Goal: Information Seeking & Learning: Learn about a topic

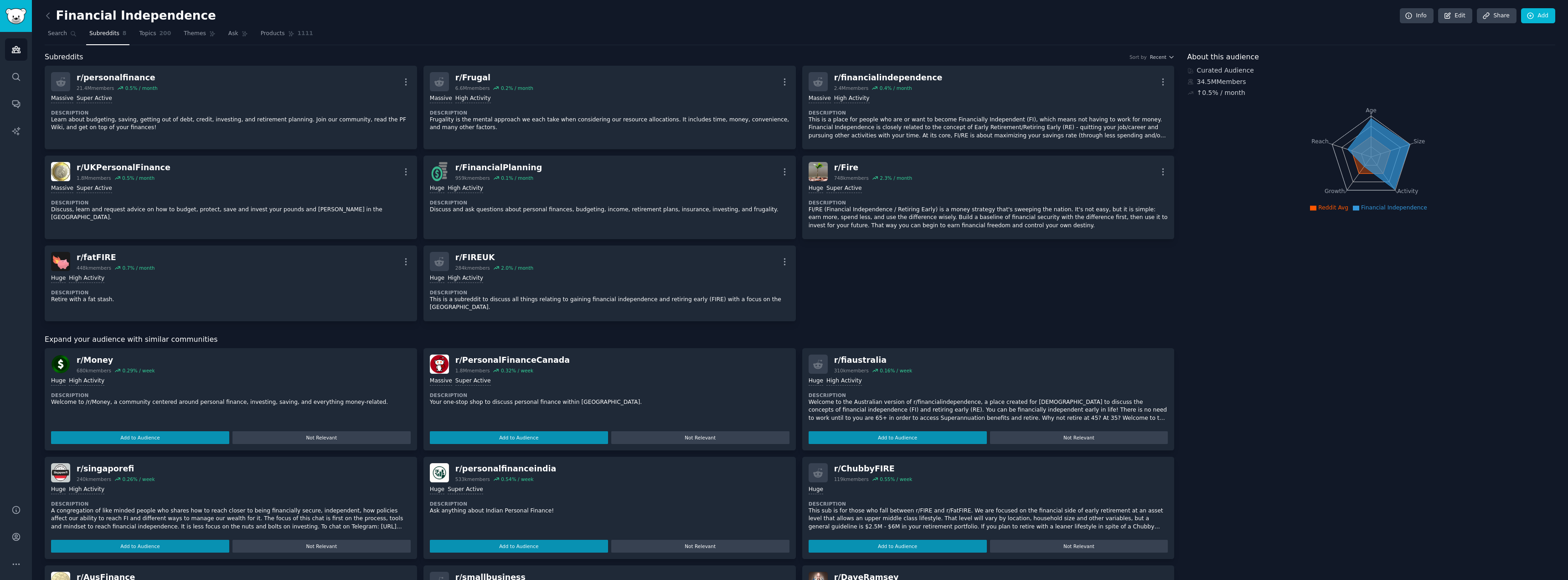
scroll to position [201, 0]
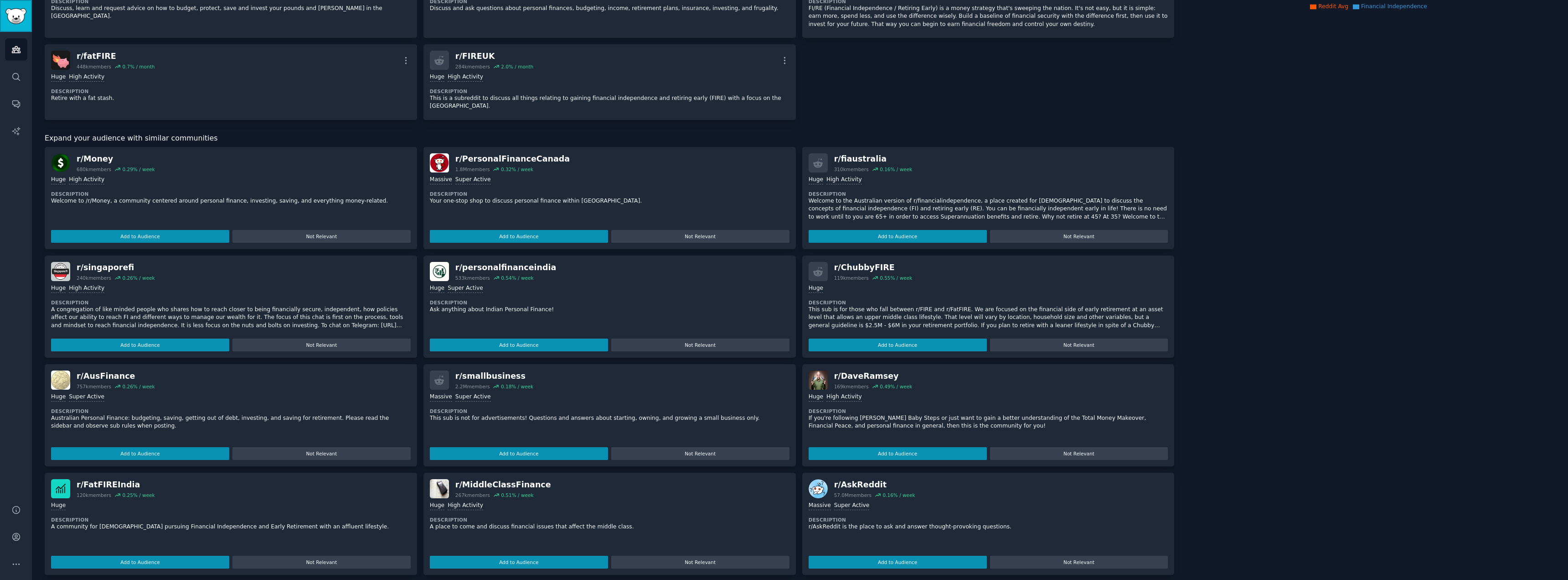
click at [15, 13] on img "Sidebar" at bounding box center [16, 15] width 21 height 16
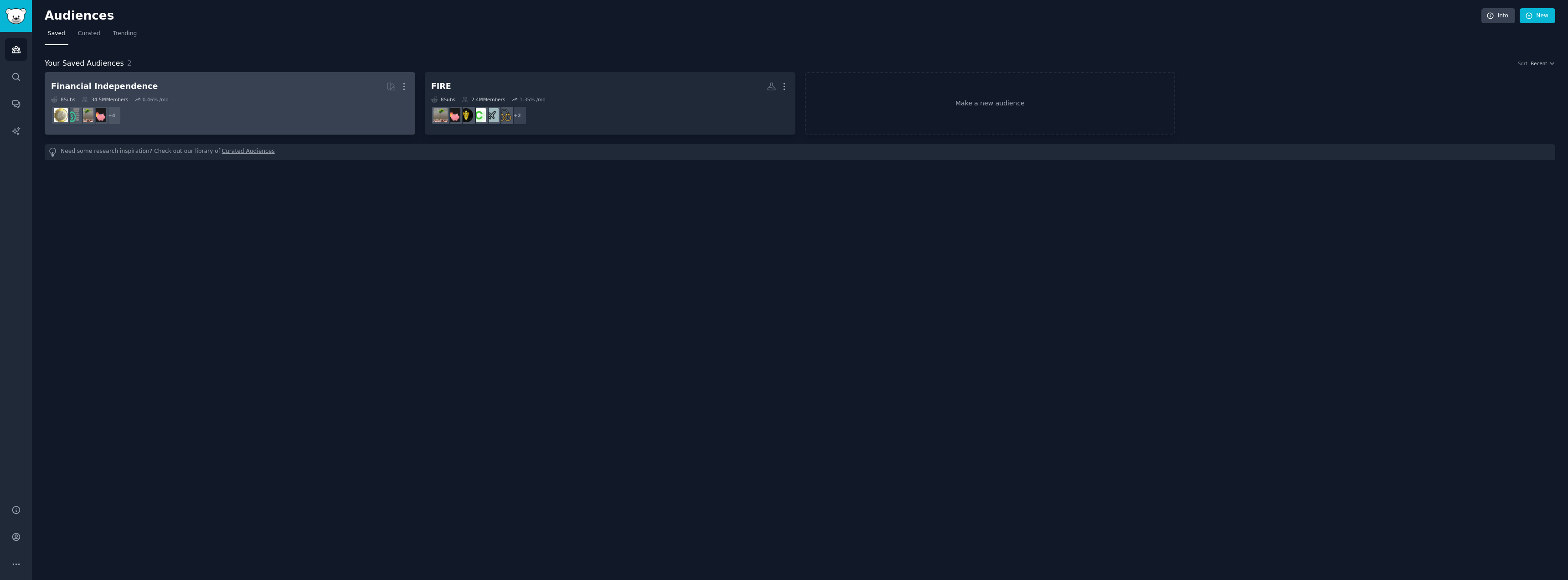
click at [279, 89] on h2 "Financial Independence More" at bounding box center [230, 86] width 357 height 16
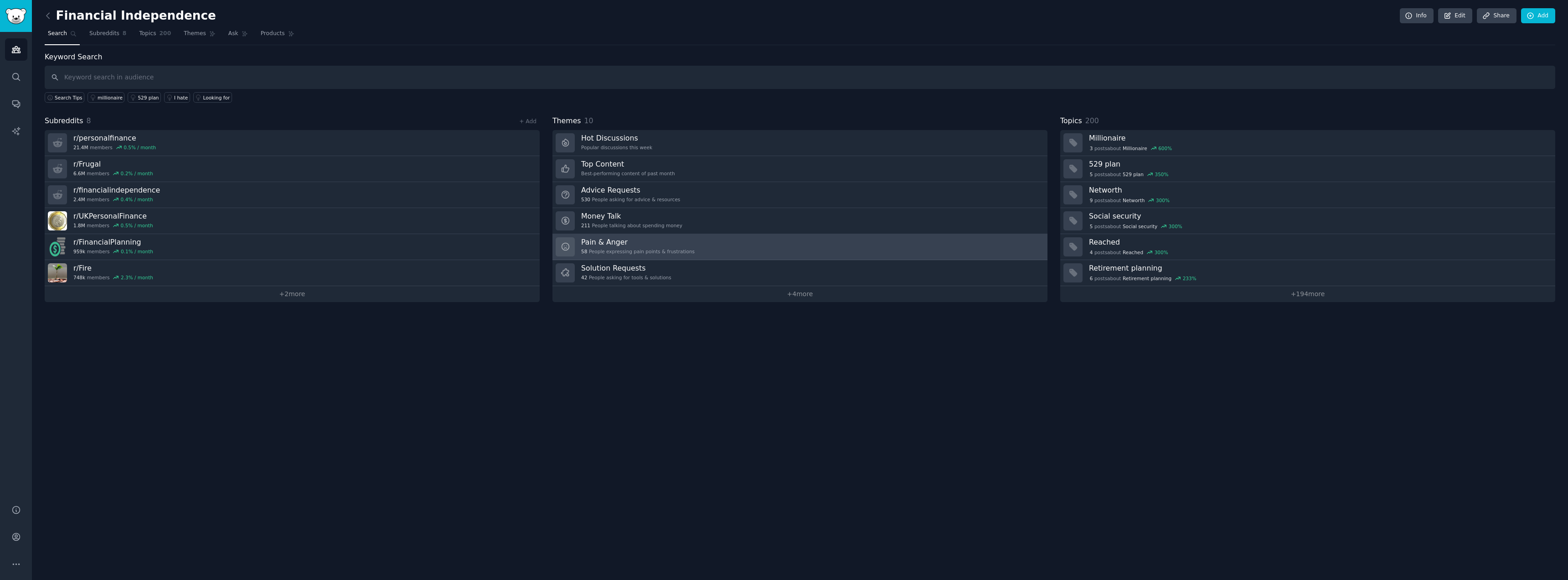
click at [636, 246] on h3 "Pain & Anger" at bounding box center [638, 242] width 113 height 10
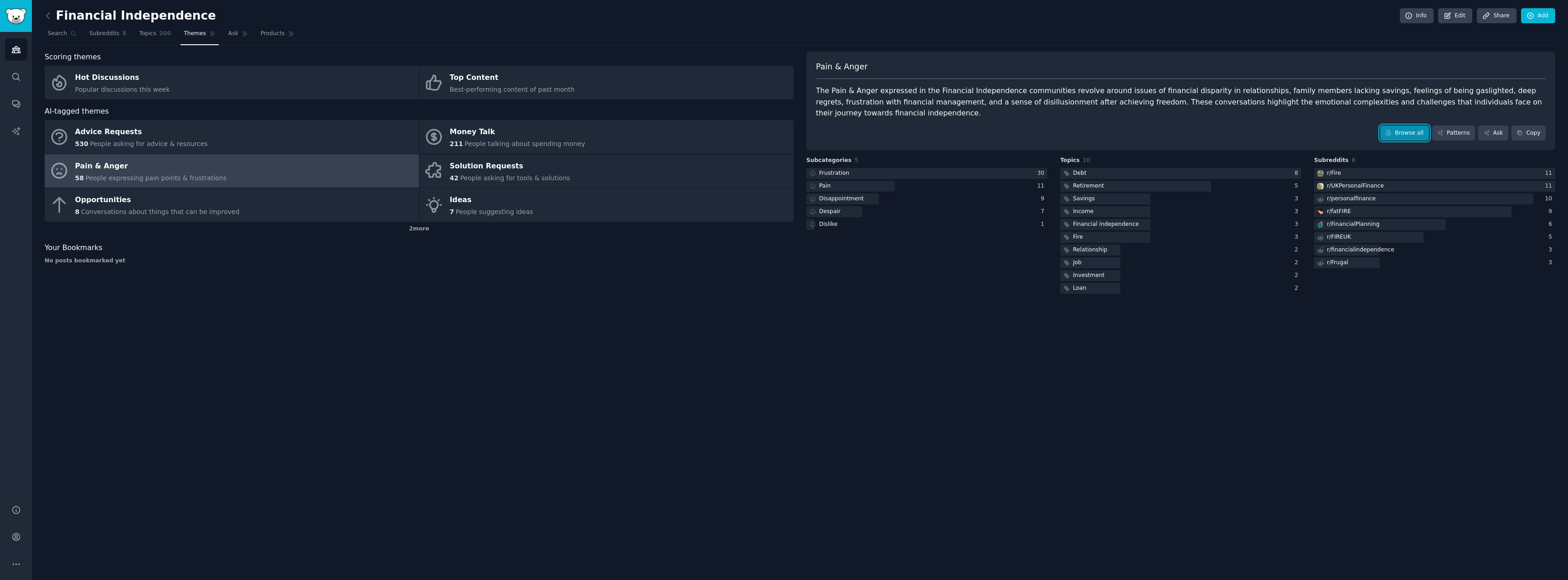
click at [1410, 126] on link "Browse all" at bounding box center [1405, 133] width 48 height 15
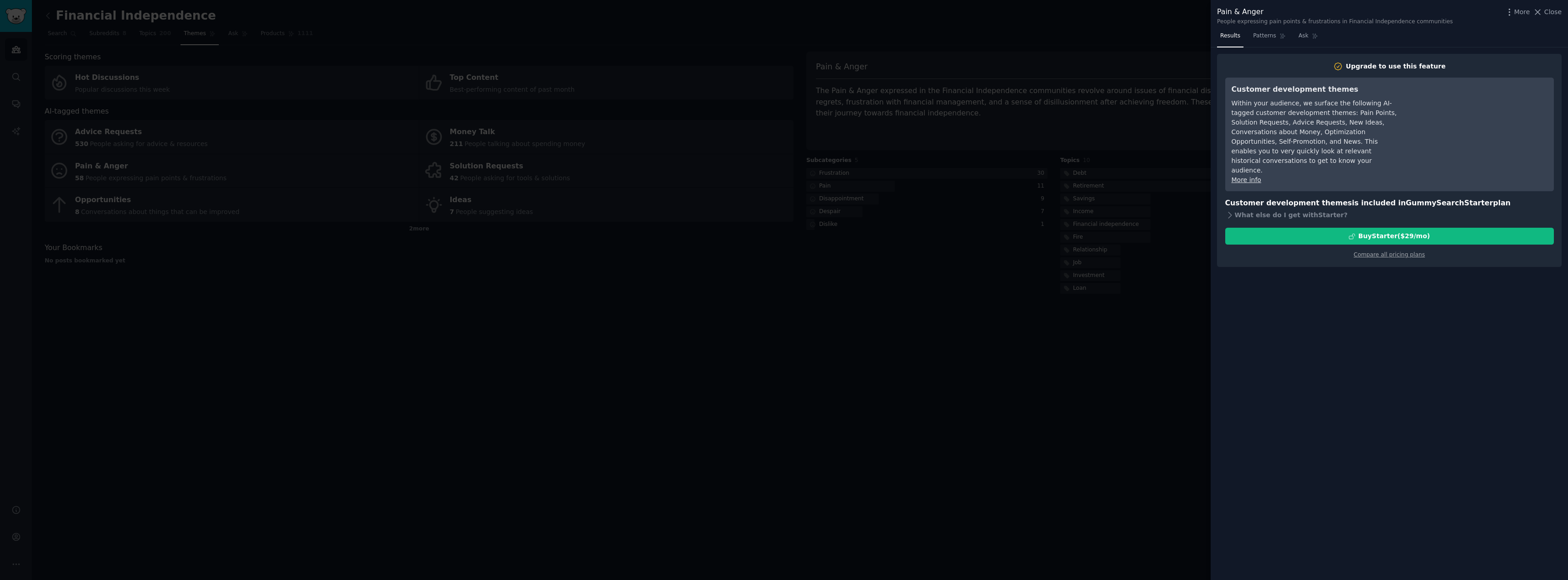
click at [1139, 100] on div at bounding box center [784, 290] width 1568 height 580
